Goal: Task Accomplishment & Management: Manage account settings

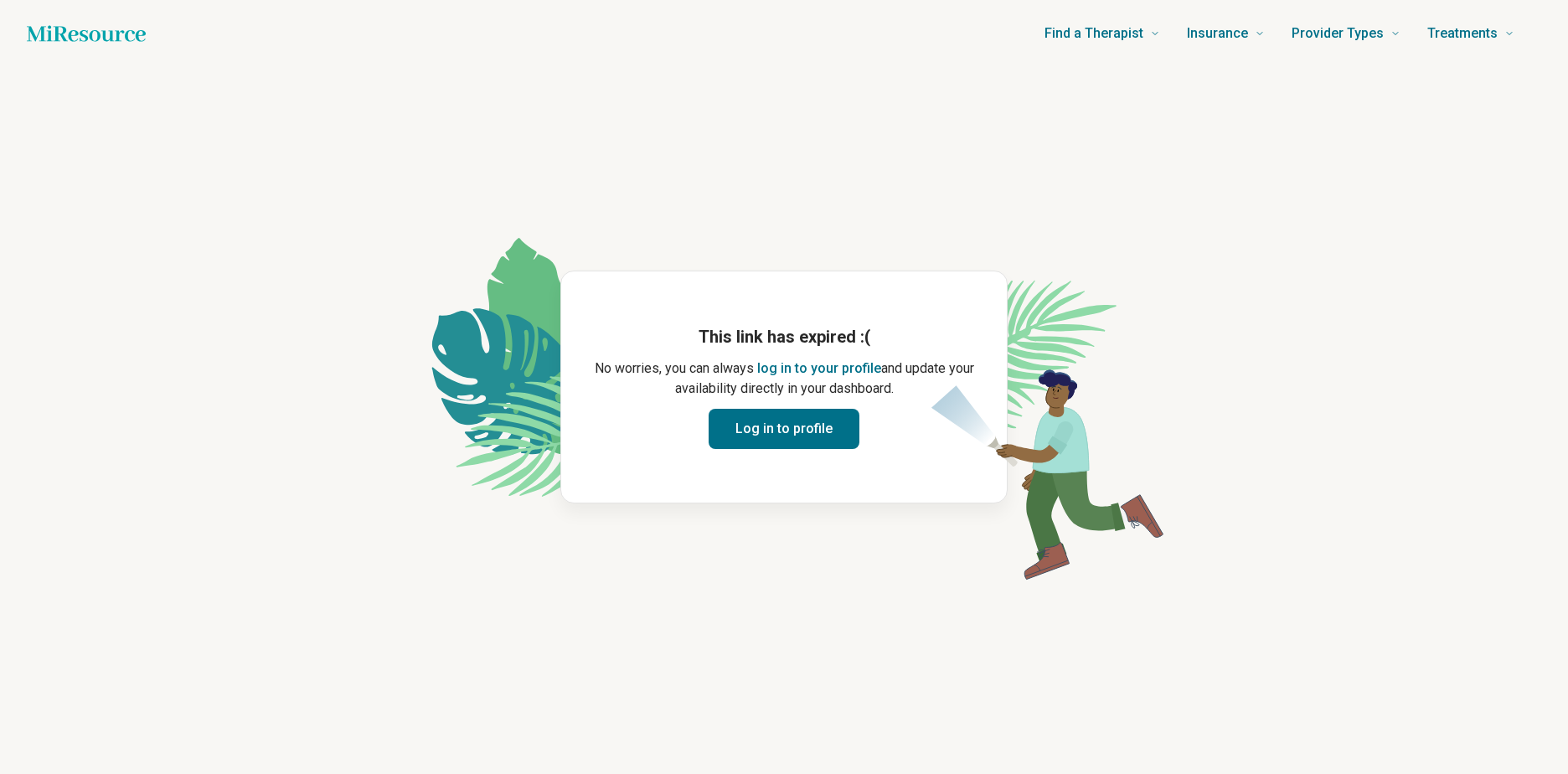
click at [771, 426] on button "Log in to profile" at bounding box center [784, 428] width 151 height 40
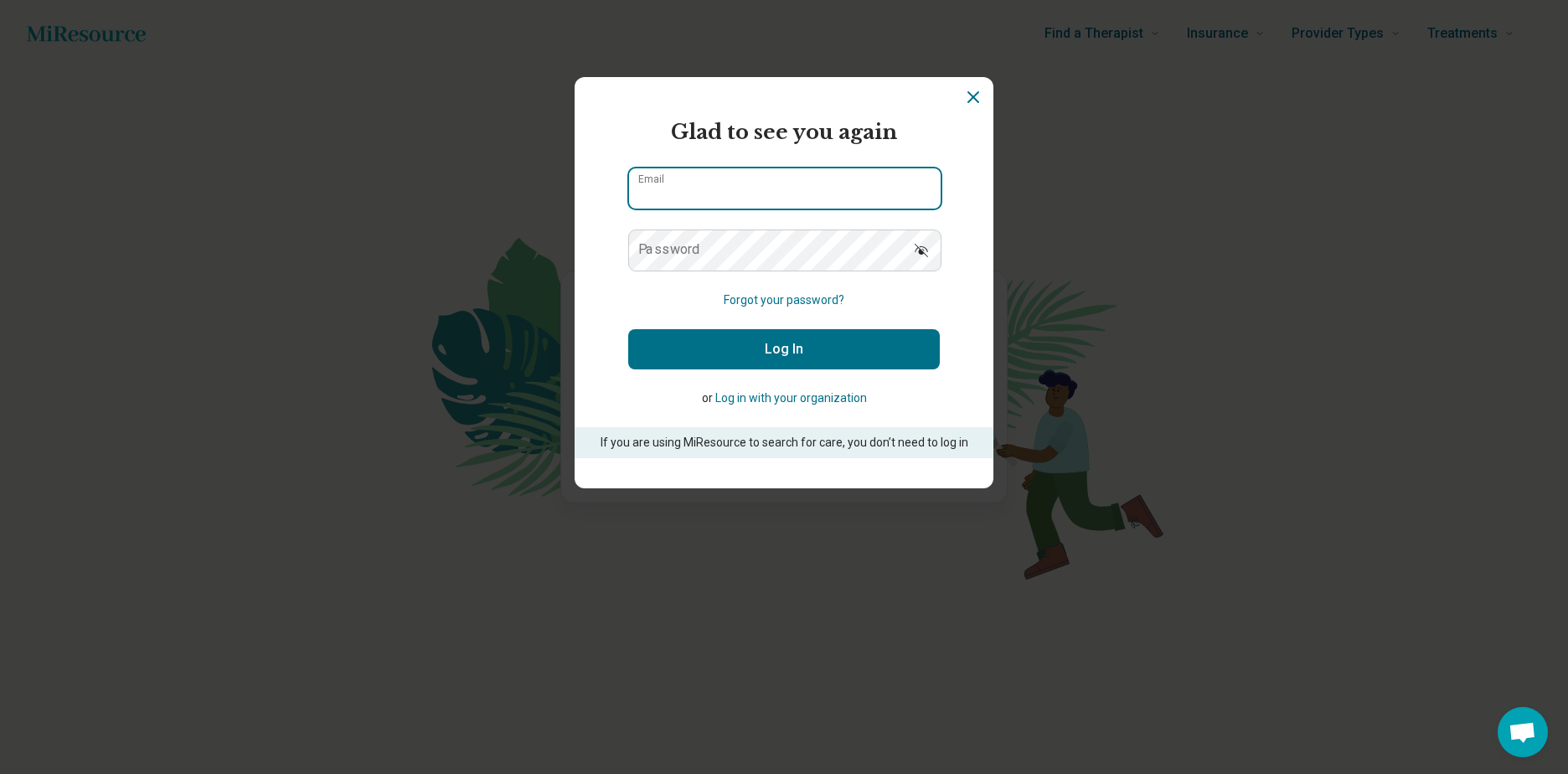
click at [787, 188] on input "Email" at bounding box center [784, 188] width 312 height 40
click at [924, 187] on input "Email" at bounding box center [784, 188] width 312 height 40
click at [908, 186] on input "Email" at bounding box center [784, 188] width 312 height 40
click at [805, 284] on form "Glad to see you again Email Password Forgot your password? Log In or Log in wit…" at bounding box center [784, 288] width 312 height 341
click at [751, 294] on button "Forgot your password?" at bounding box center [784, 300] width 121 height 18
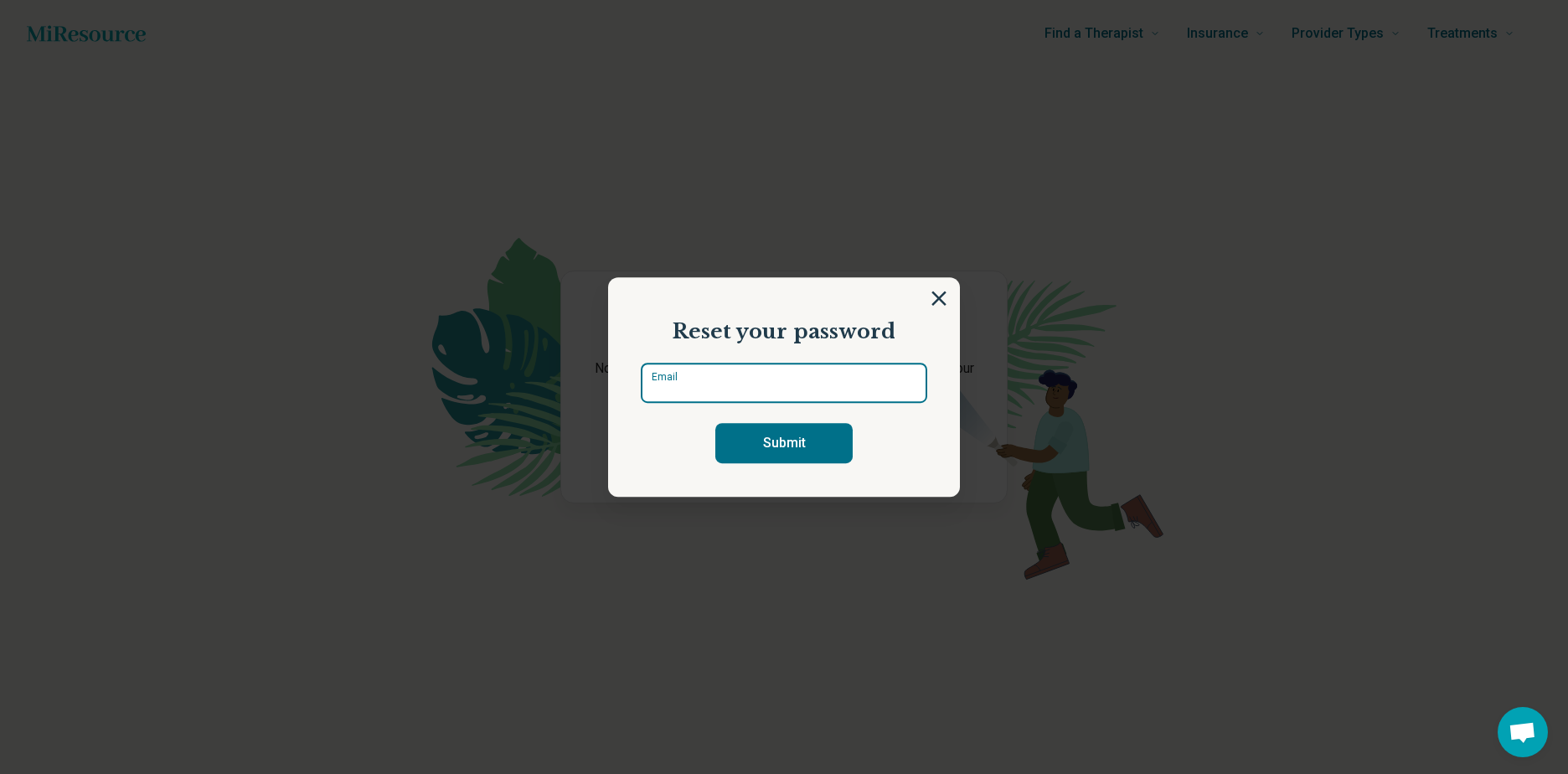
click at [731, 383] on input "Email" at bounding box center [784, 382] width 286 height 40
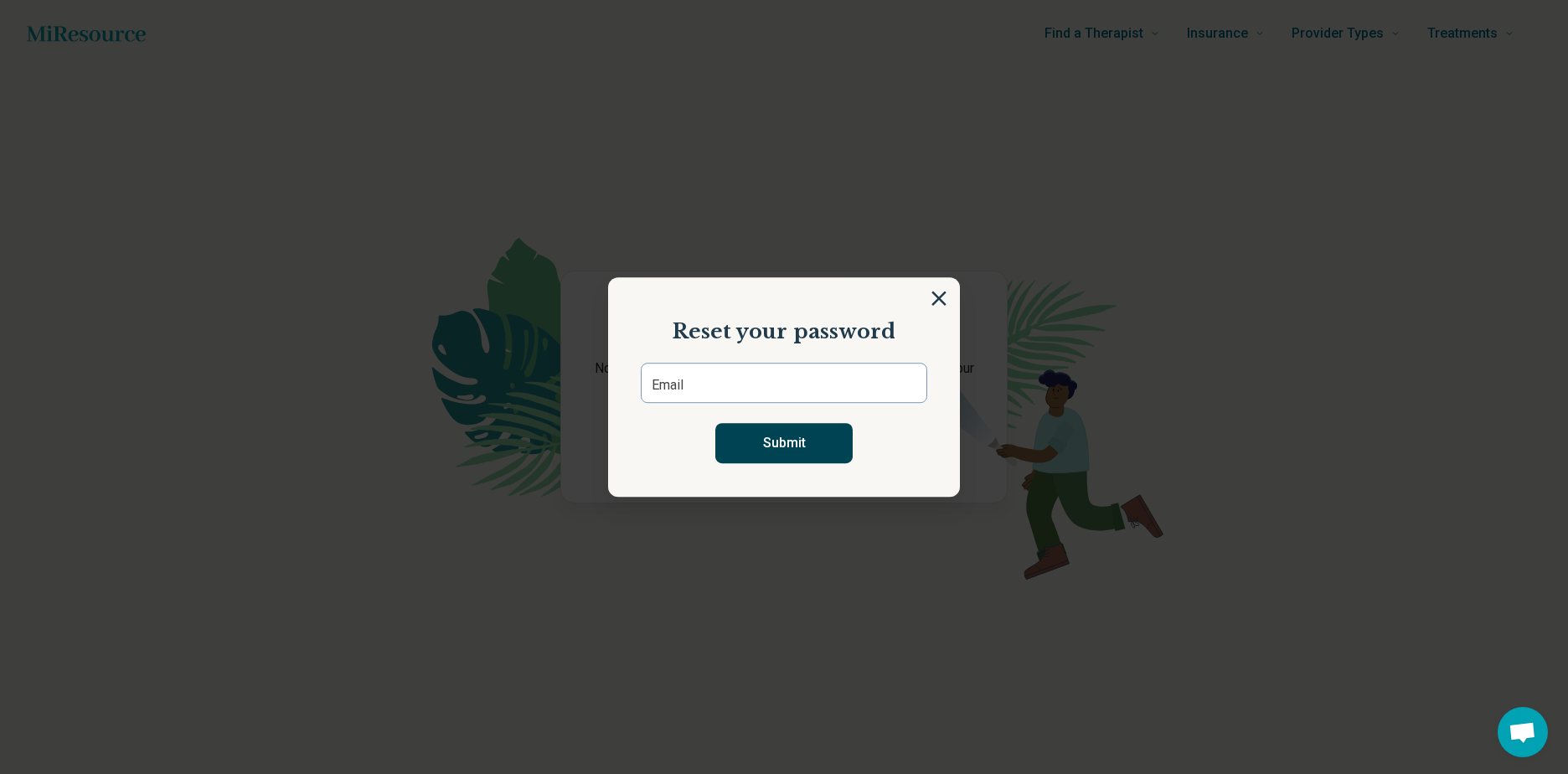
click at [766, 437] on button "Submit" at bounding box center [784, 443] width 137 height 40
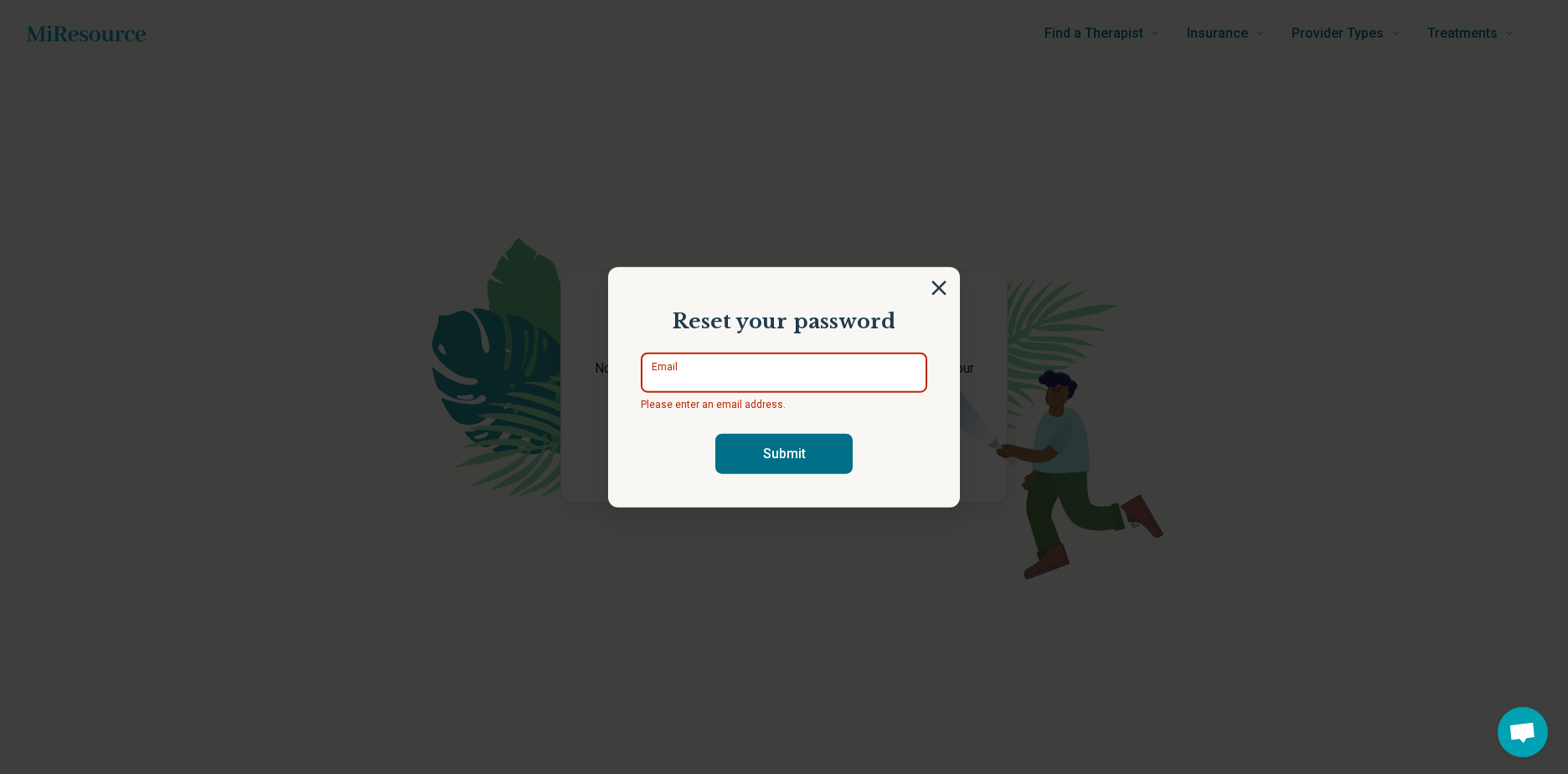
click at [764, 369] on input "Email" at bounding box center [784, 372] width 286 height 40
type input "*"
type input "**********"
click at [716, 433] on button "Submit" at bounding box center [784, 453] width 137 height 40
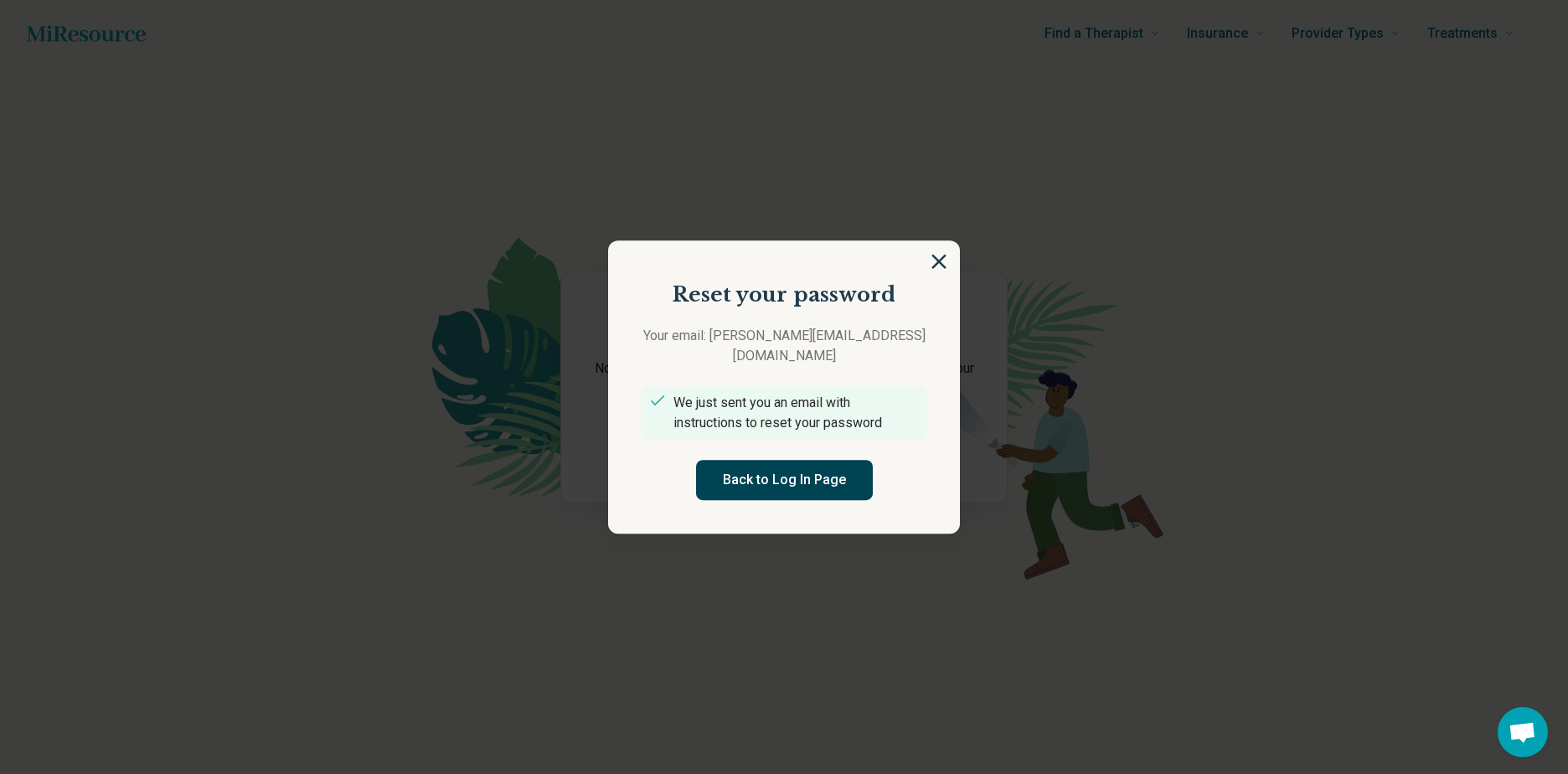
click at [781, 475] on button "Back to Log In Page" at bounding box center [784, 479] width 177 height 40
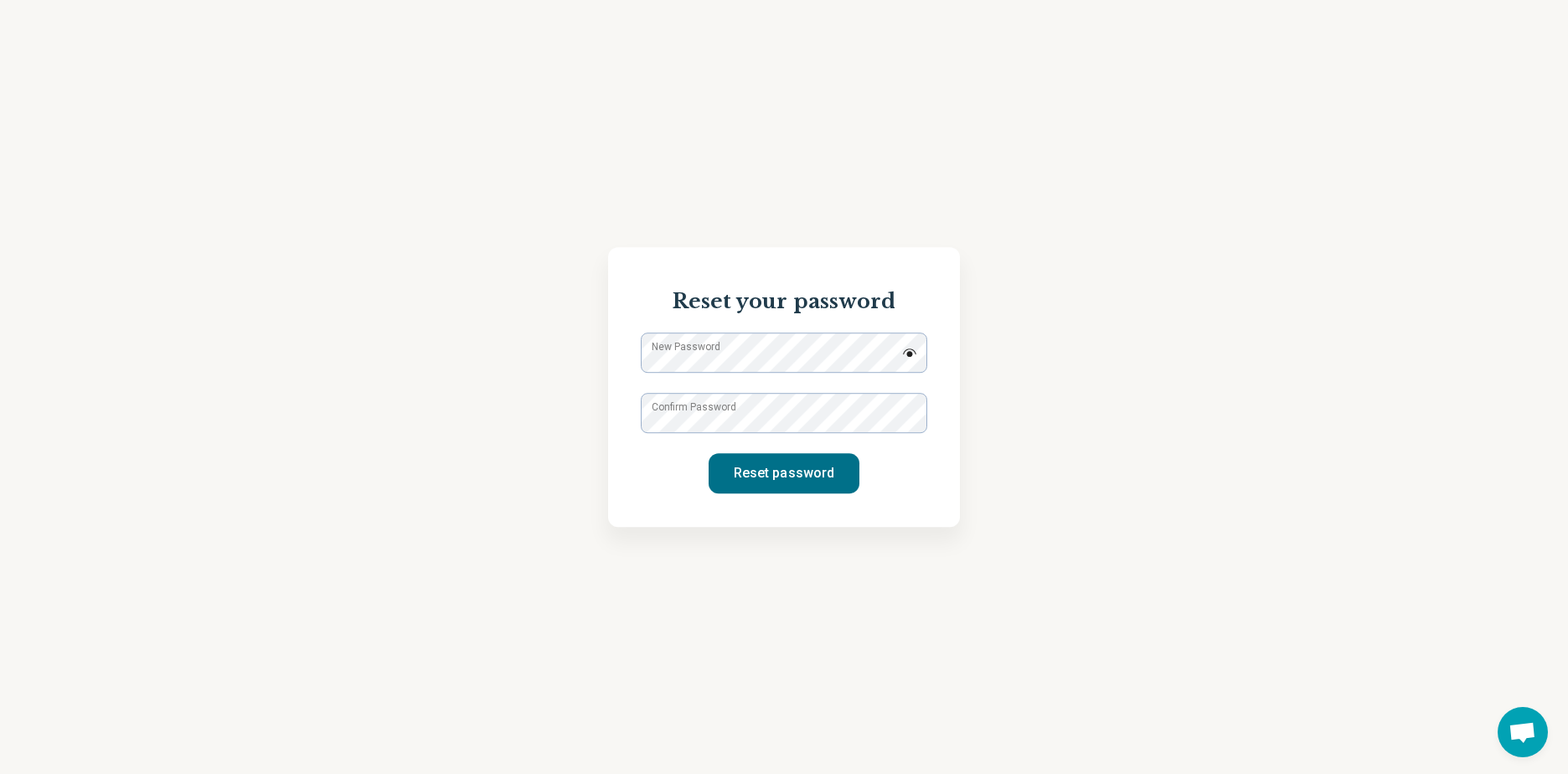
click at [714, 347] on label "New Password" at bounding box center [686, 347] width 69 height 15
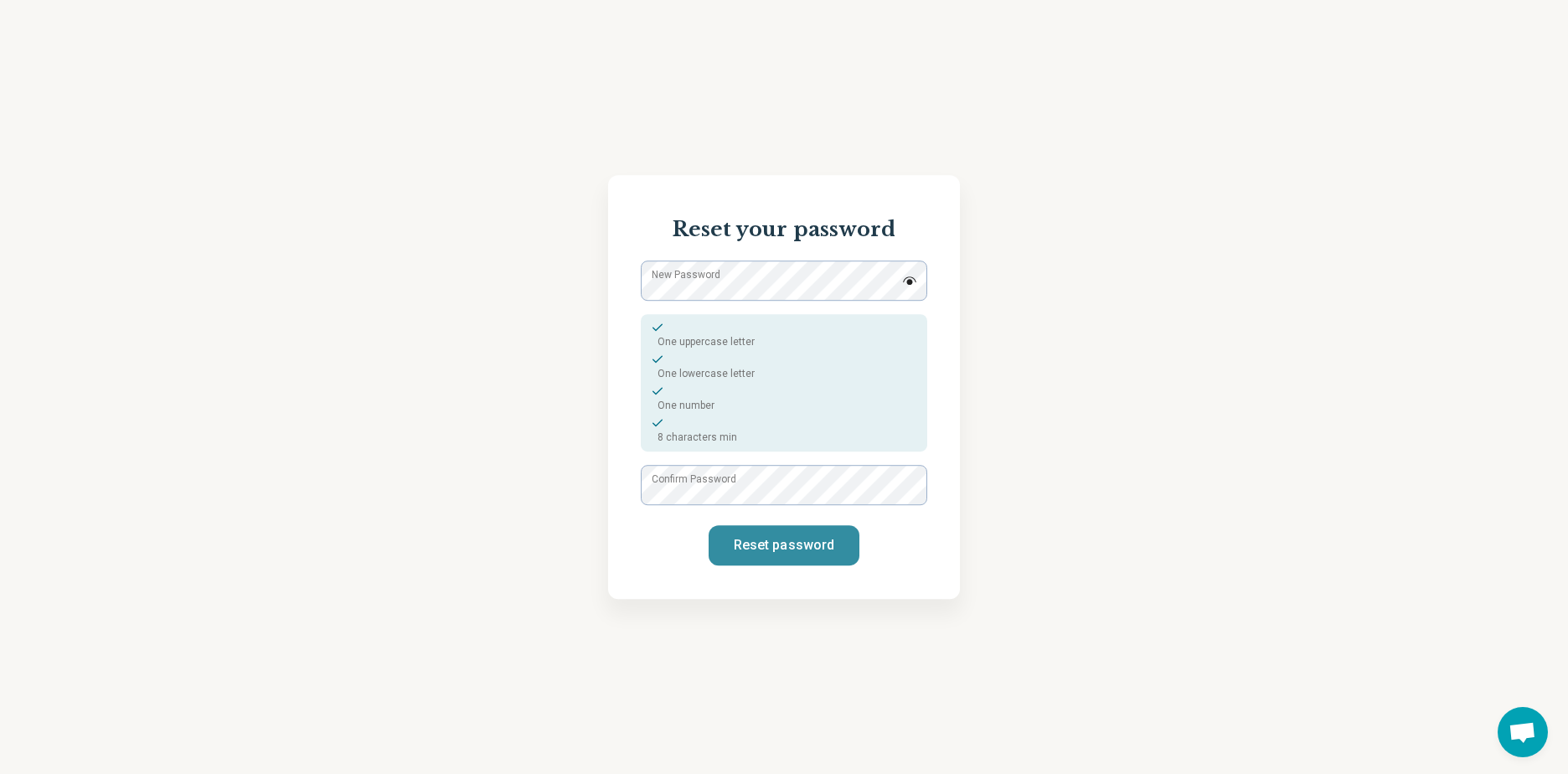
click at [801, 550] on button "Reset password" at bounding box center [784, 545] width 151 height 40
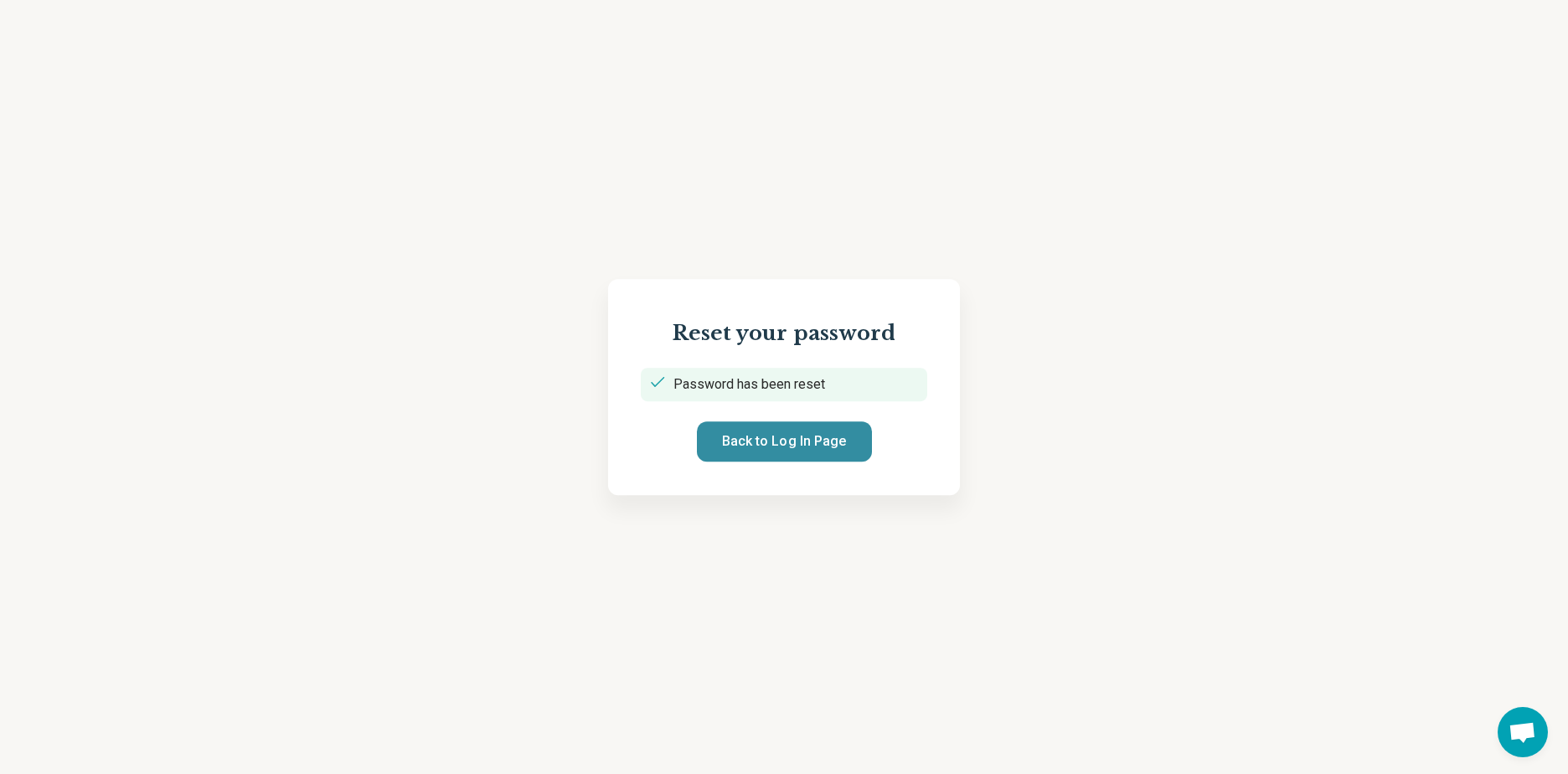
click at [795, 441] on button "Back to Log In Page" at bounding box center [784, 442] width 175 height 40
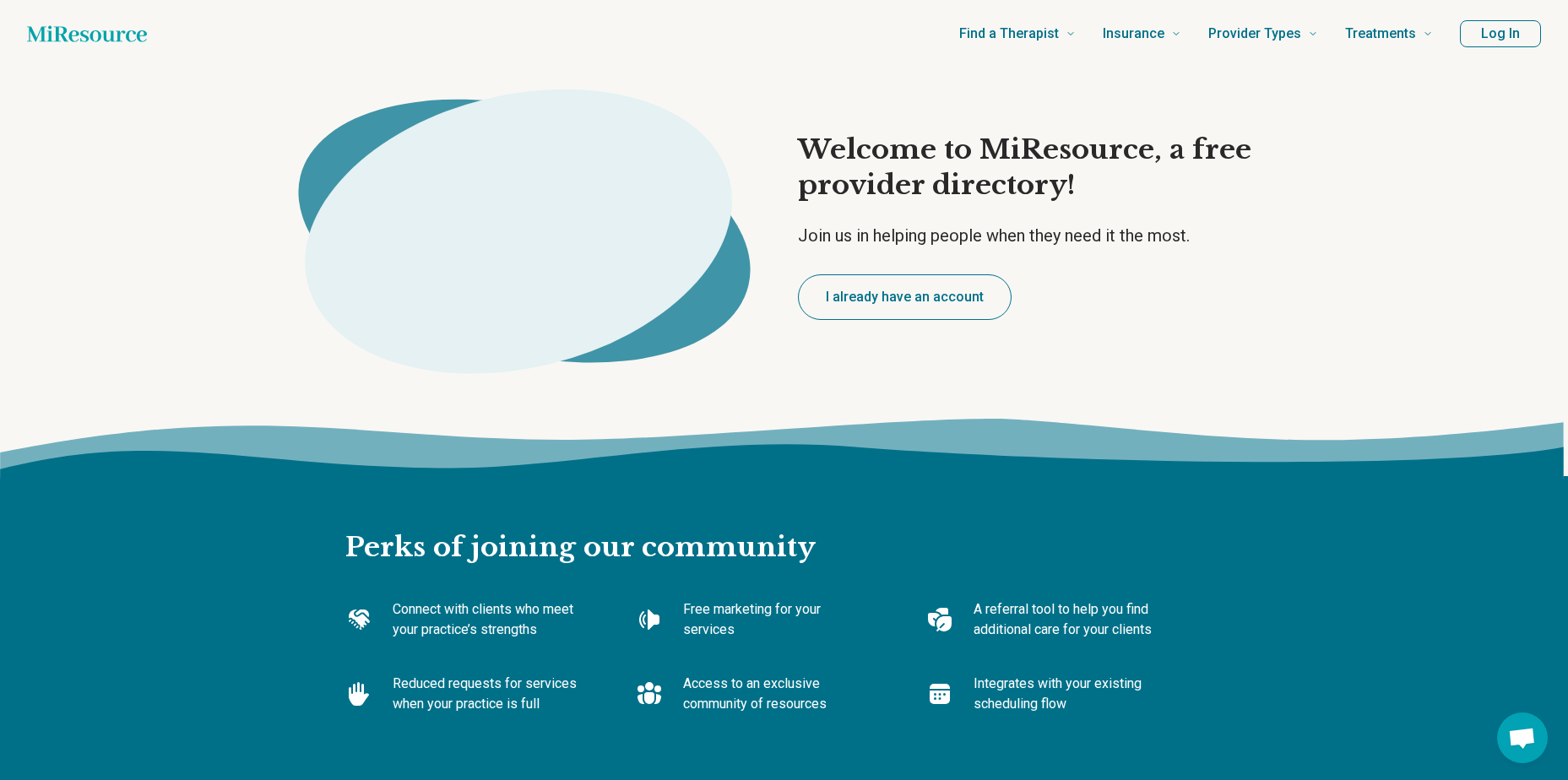
click at [893, 304] on button "I already have an account" at bounding box center [905, 297] width 214 height 46
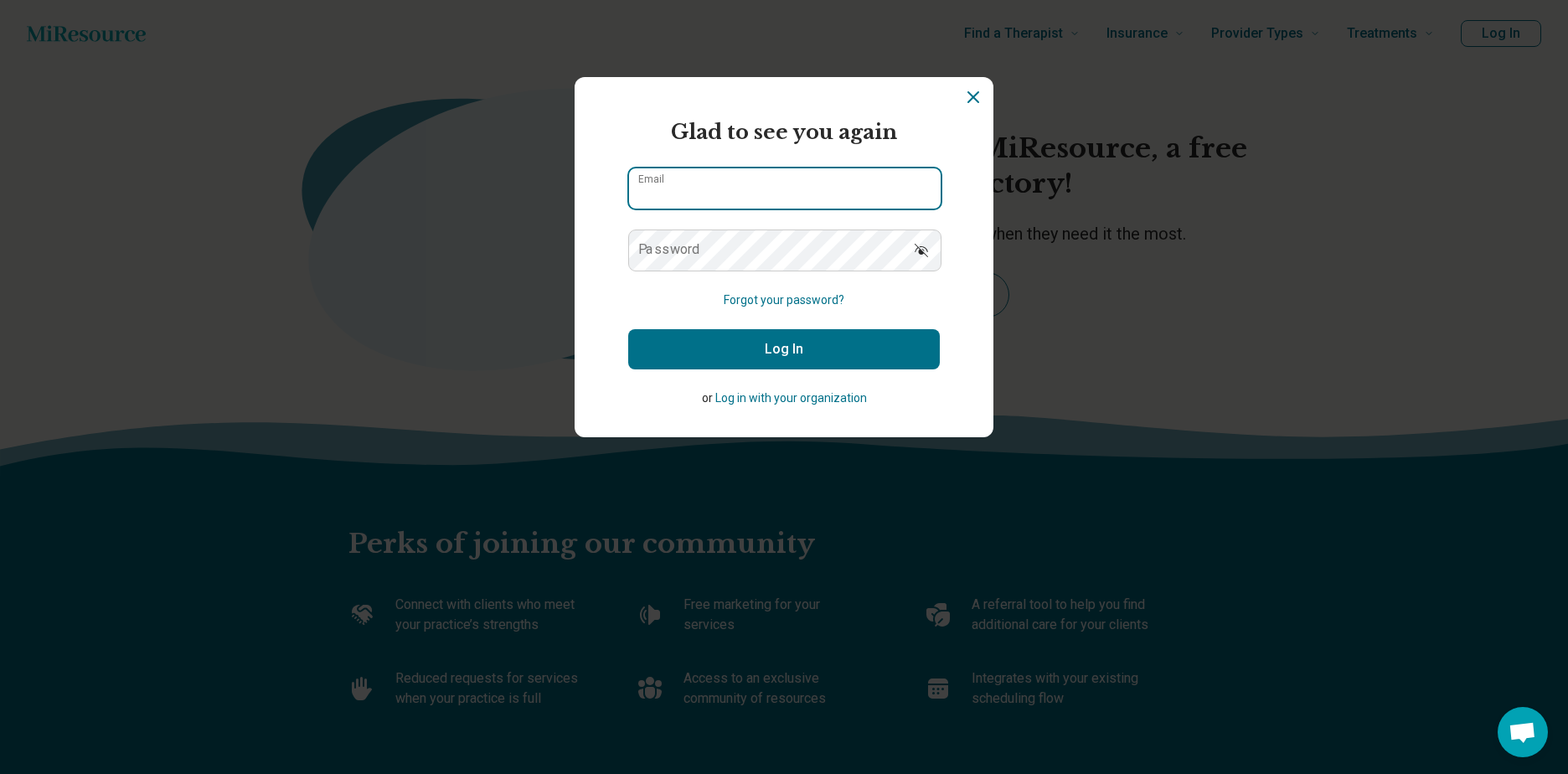
click at [765, 187] on input "Email" at bounding box center [784, 188] width 312 height 40
click at [741, 227] on form "Glad to see you again Email Password Forgot your password? Log In or Log in wit…" at bounding box center [784, 263] width 312 height 290
click at [746, 179] on input "Email" at bounding box center [784, 188] width 312 height 40
click at [743, 226] on form "Glad to see you again Email Password Forgot your password? Log In or Log in wit…" at bounding box center [784, 263] width 312 height 290
click at [771, 186] on input "Email" at bounding box center [784, 188] width 312 height 40
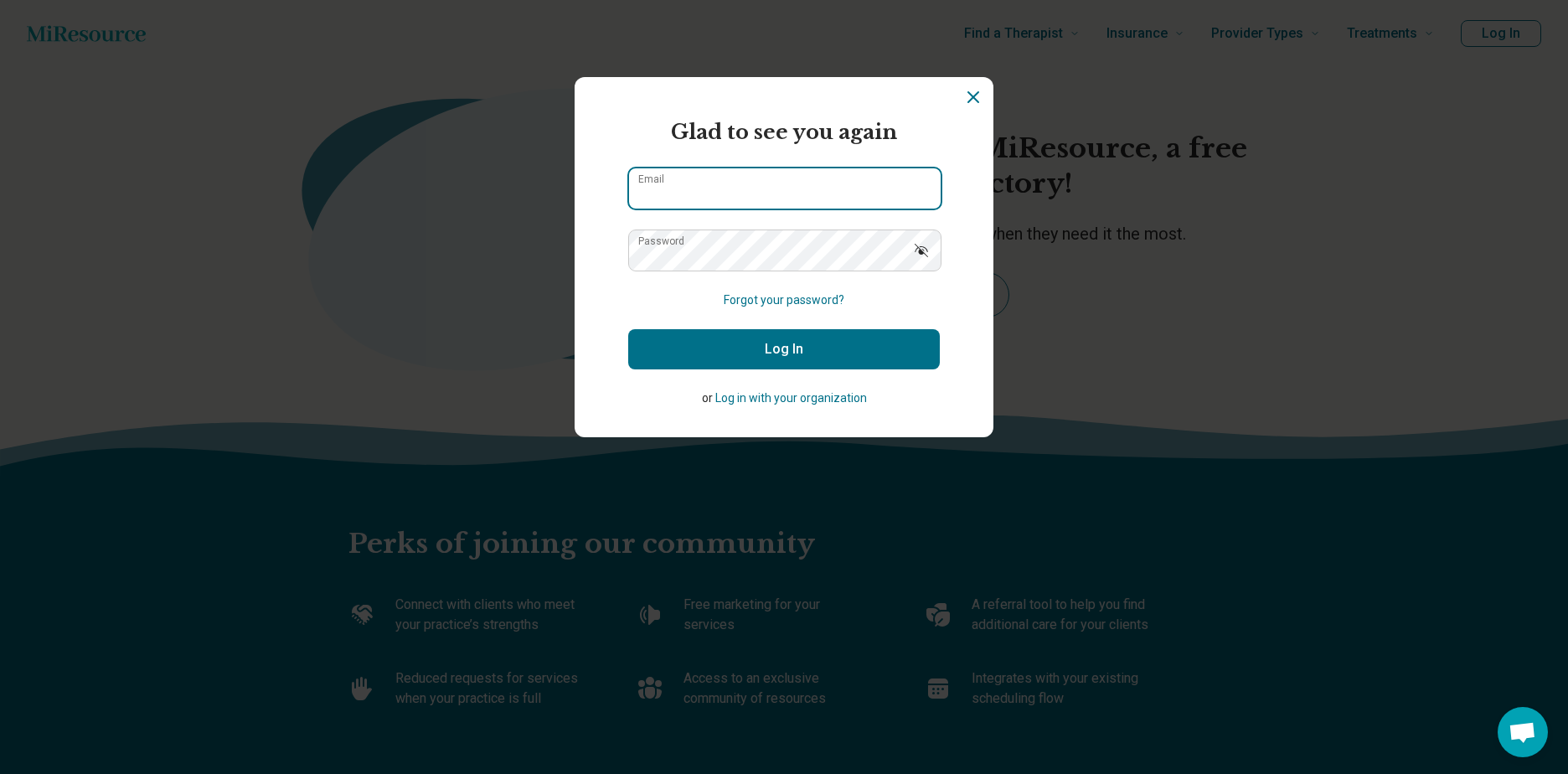
click at [737, 190] on input "Email" at bounding box center [784, 188] width 312 height 40
paste input "**********"
type input "**********"
click at [862, 337] on button "Log In" at bounding box center [784, 349] width 312 height 40
